Goal: Information Seeking & Learning: Learn about a topic

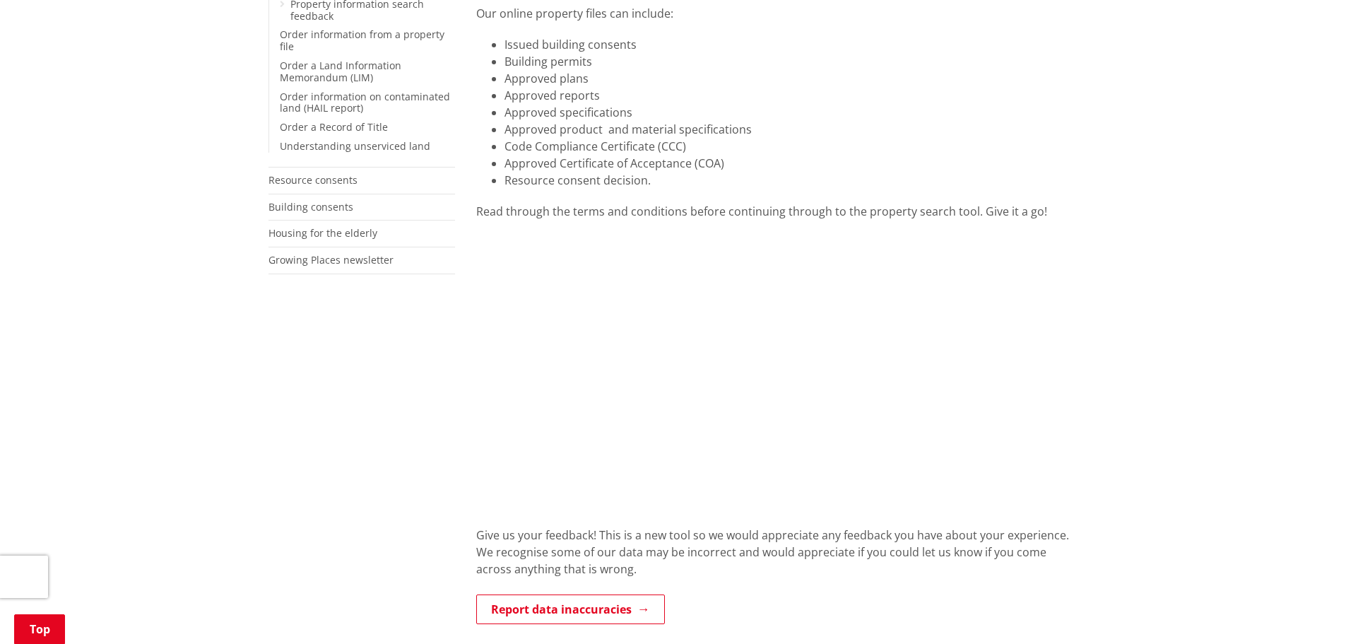
scroll to position [424, 0]
